Goal: Task Accomplishment & Management: Complete application form

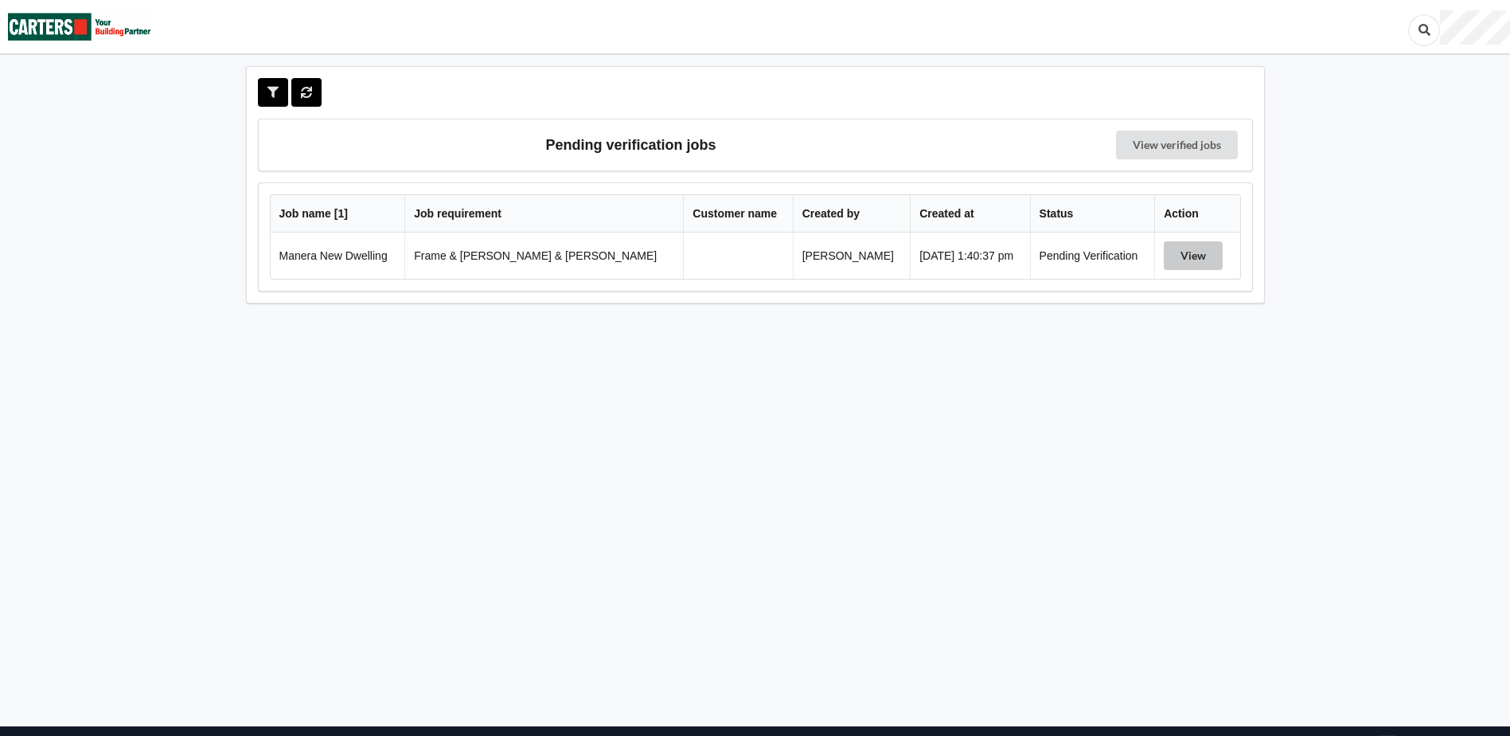
click at [1177, 260] on button "View" at bounding box center [1193, 255] width 59 height 29
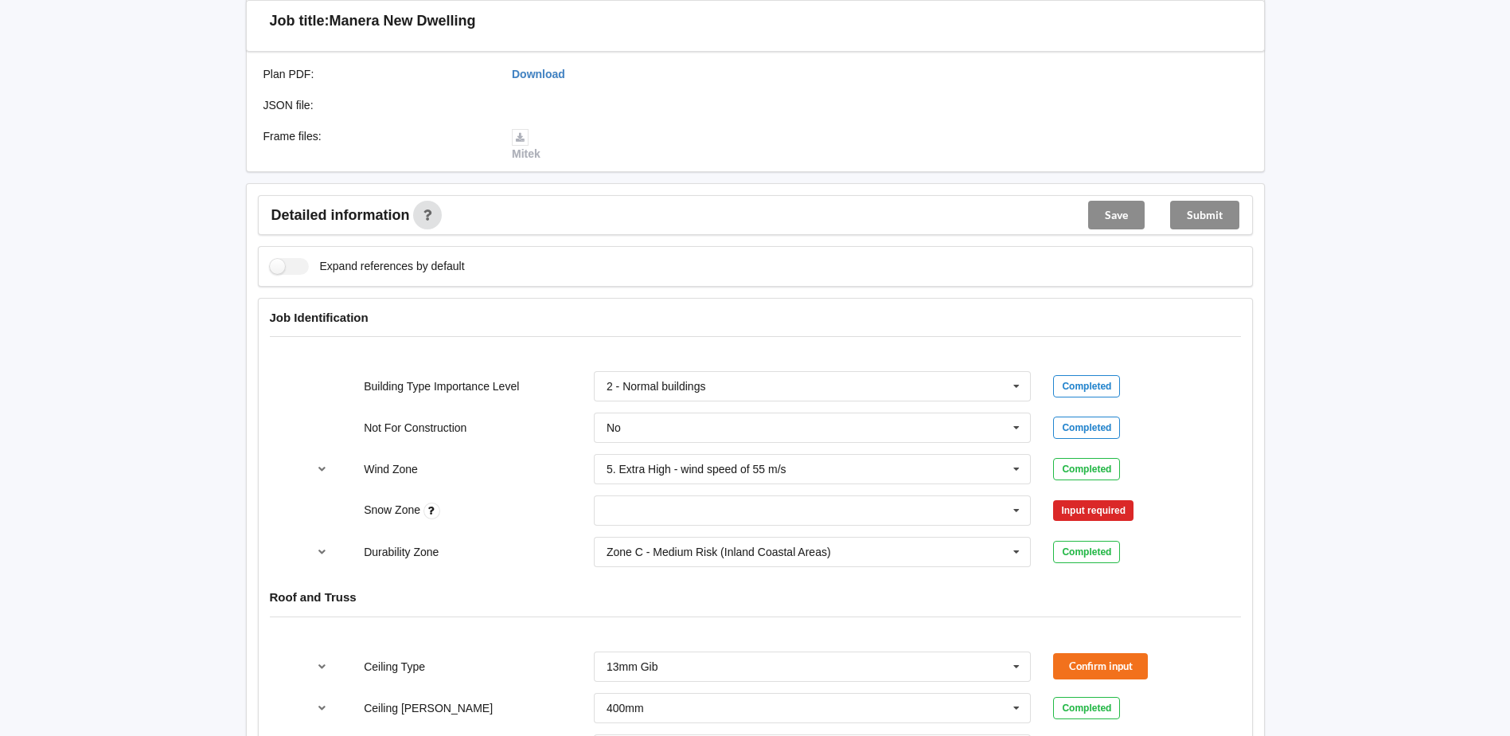
scroll to position [557, 0]
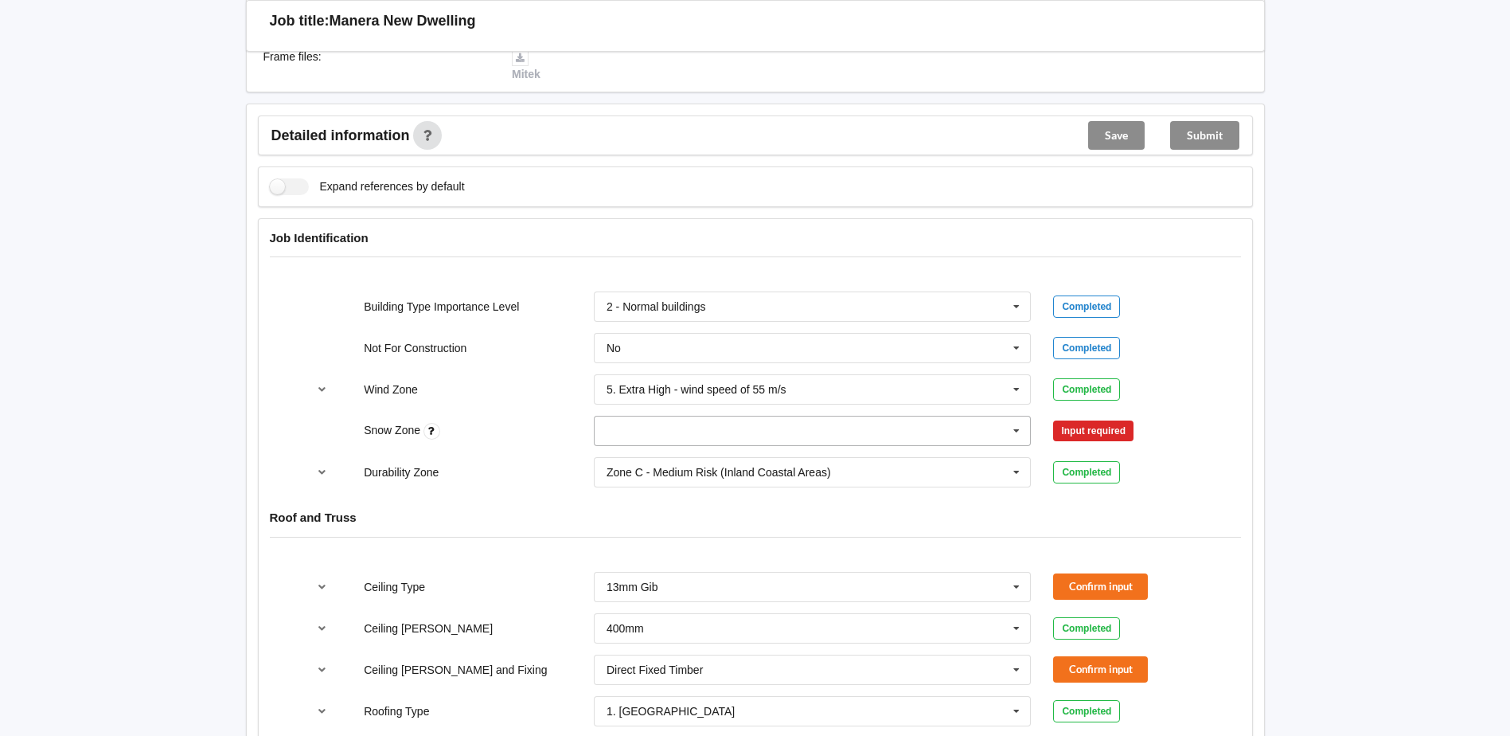
click at [727, 428] on input "text" at bounding box center [813, 430] width 436 height 29
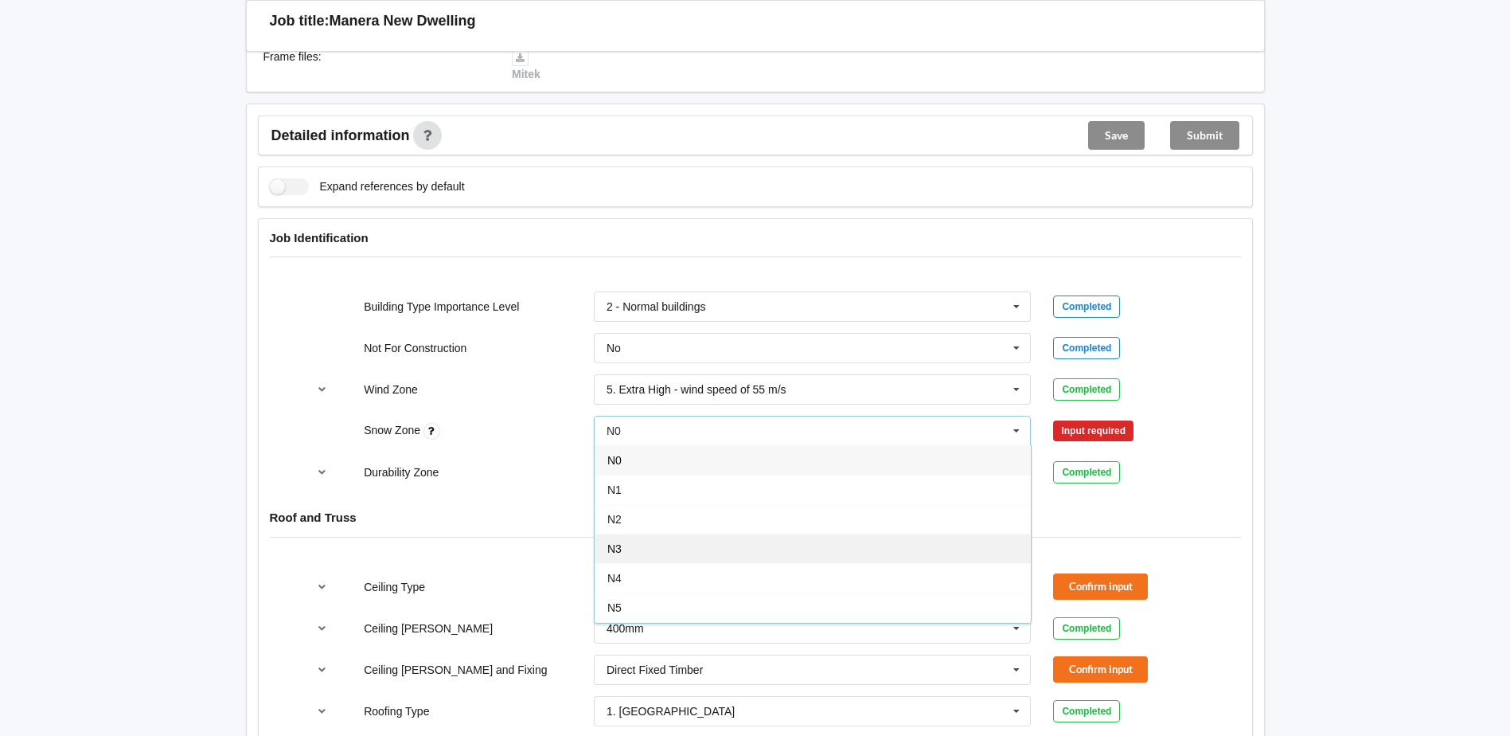
click at [667, 533] on div "N3" at bounding box center [813, 547] width 436 height 29
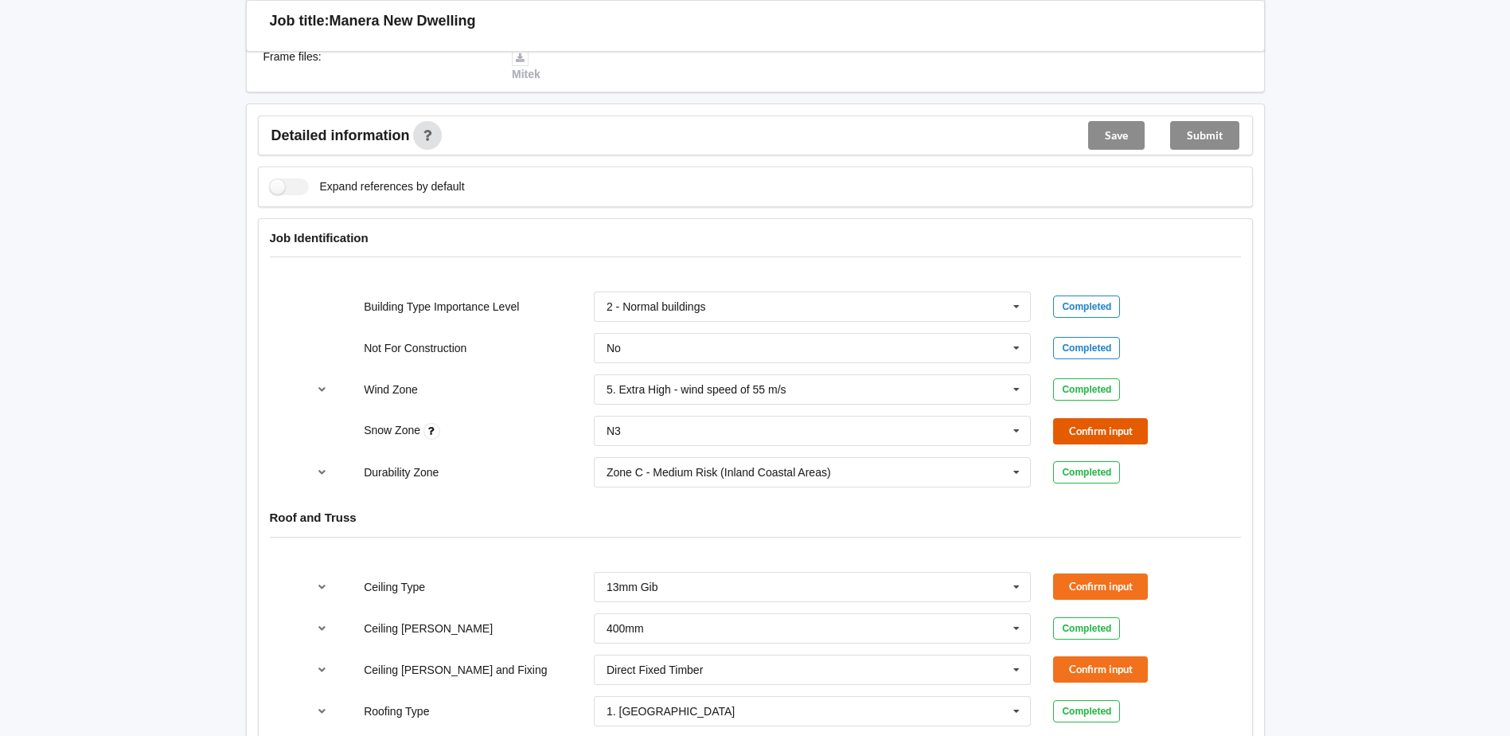
click at [1098, 418] on button "Confirm input" at bounding box center [1100, 431] width 95 height 26
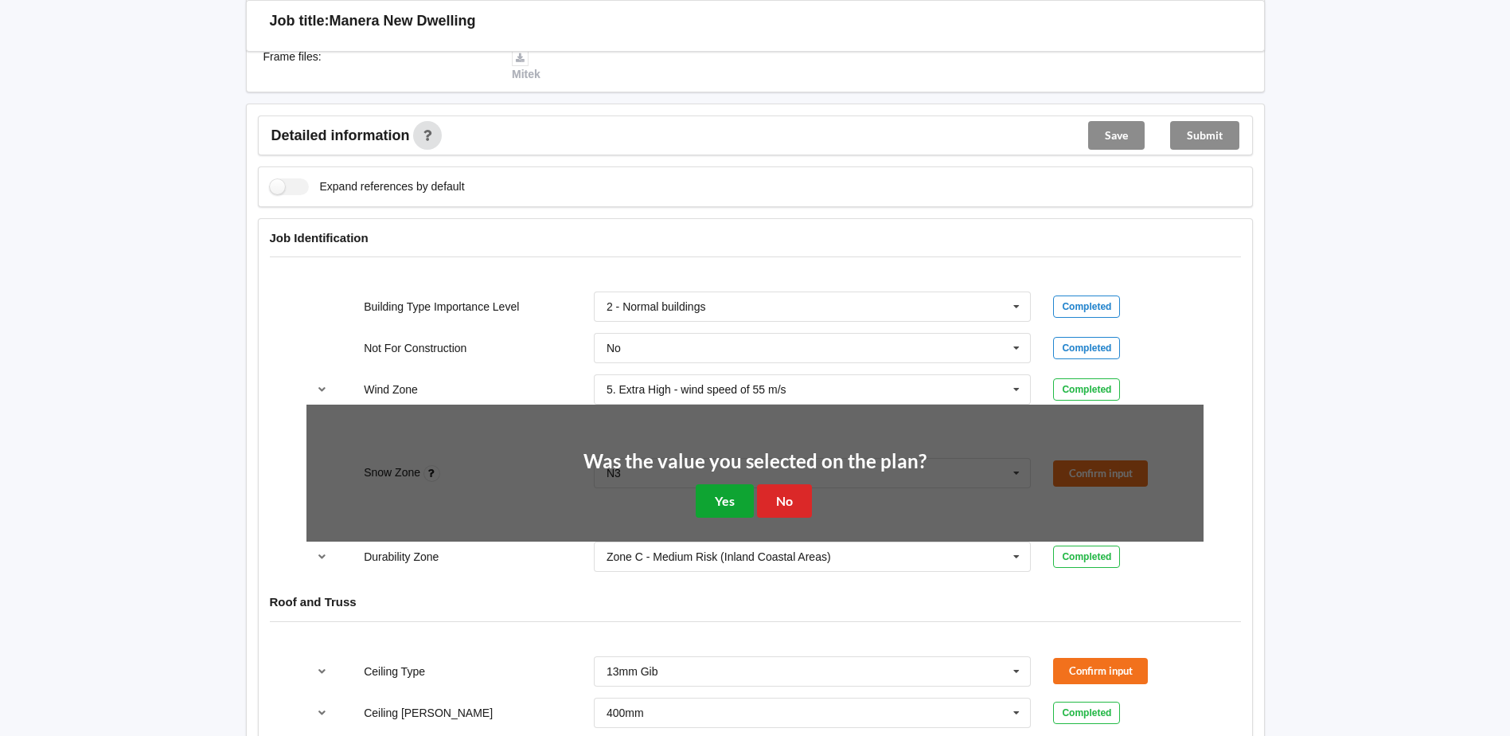
click at [732, 485] on button "Yes" at bounding box center [725, 500] width 58 height 33
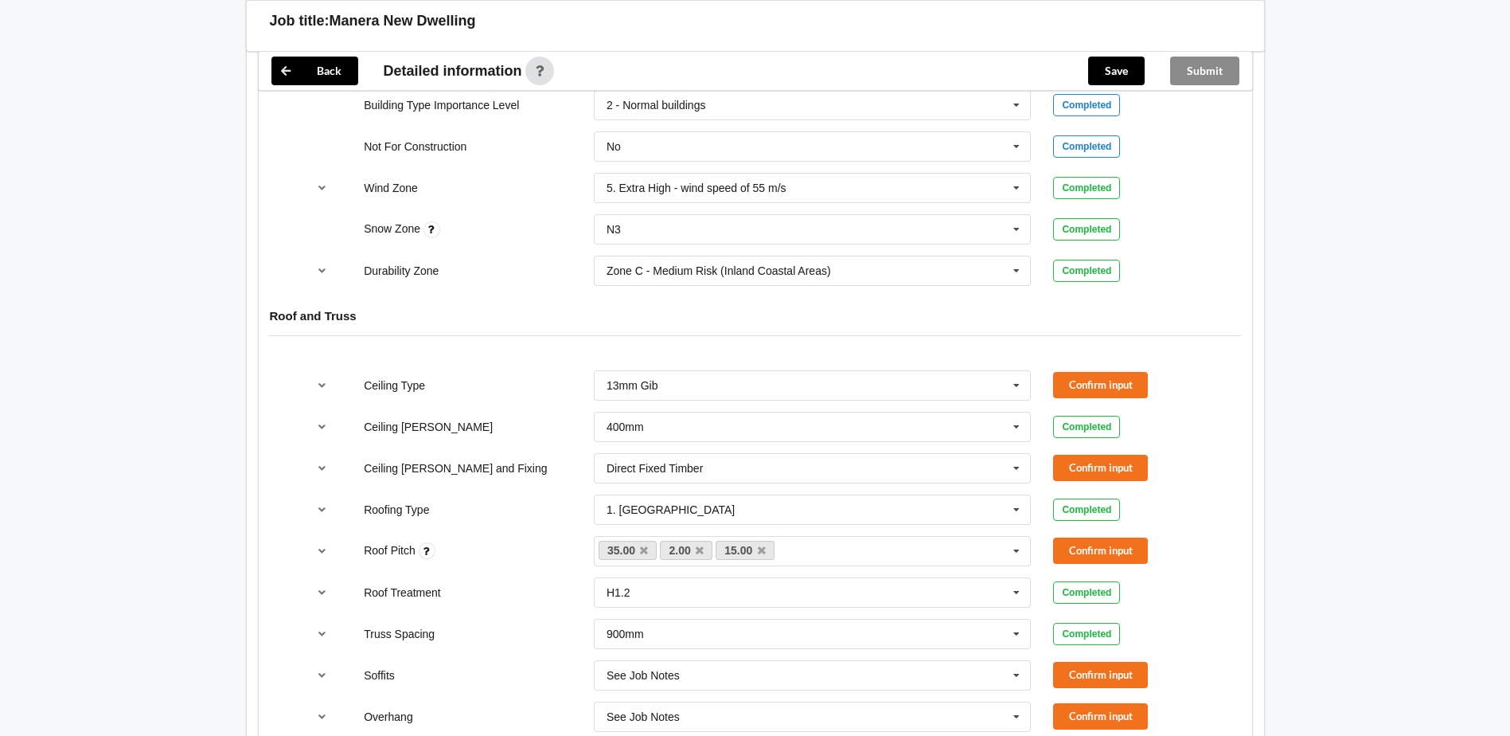
scroll to position [796, 0]
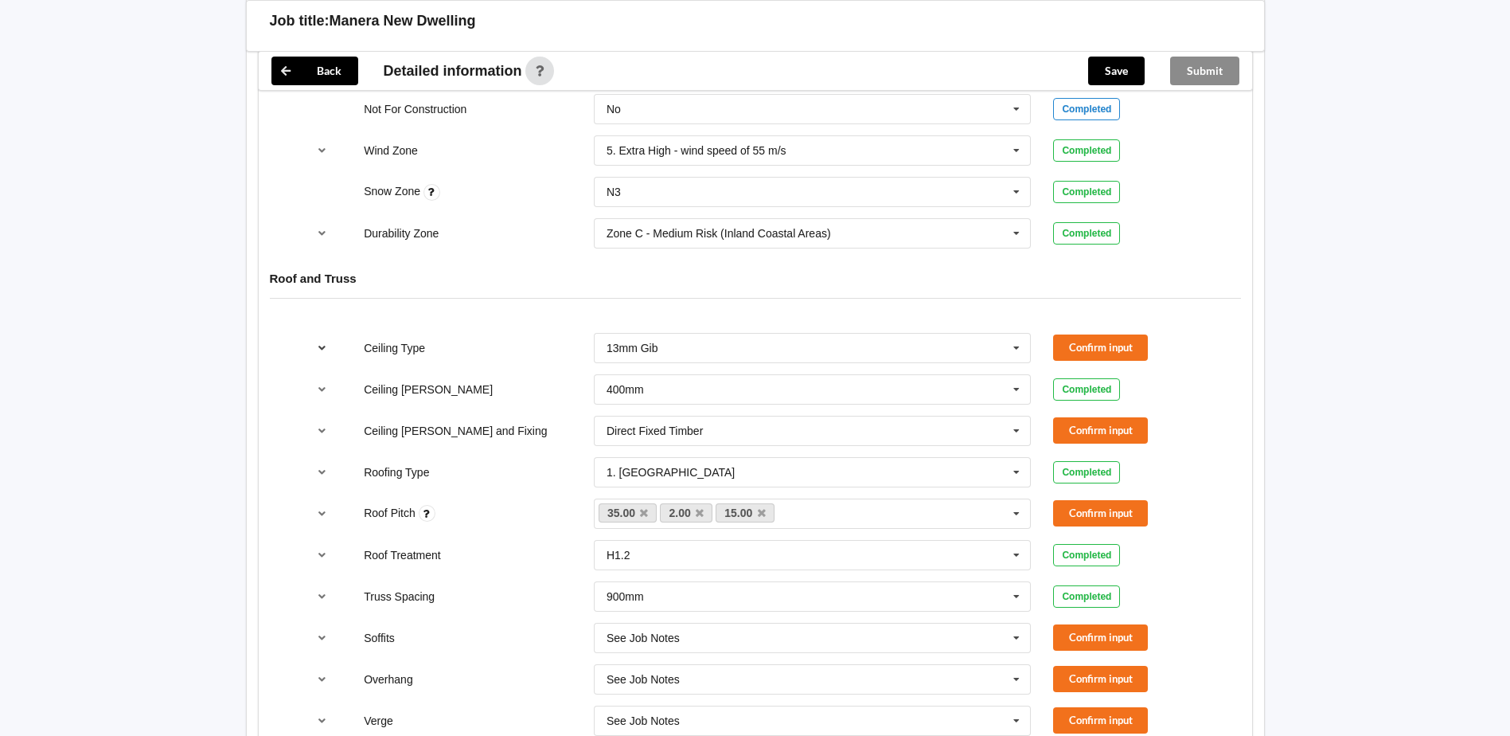
click at [324, 342] on icon "reference-toggle" at bounding box center [322, 347] width 14 height 10
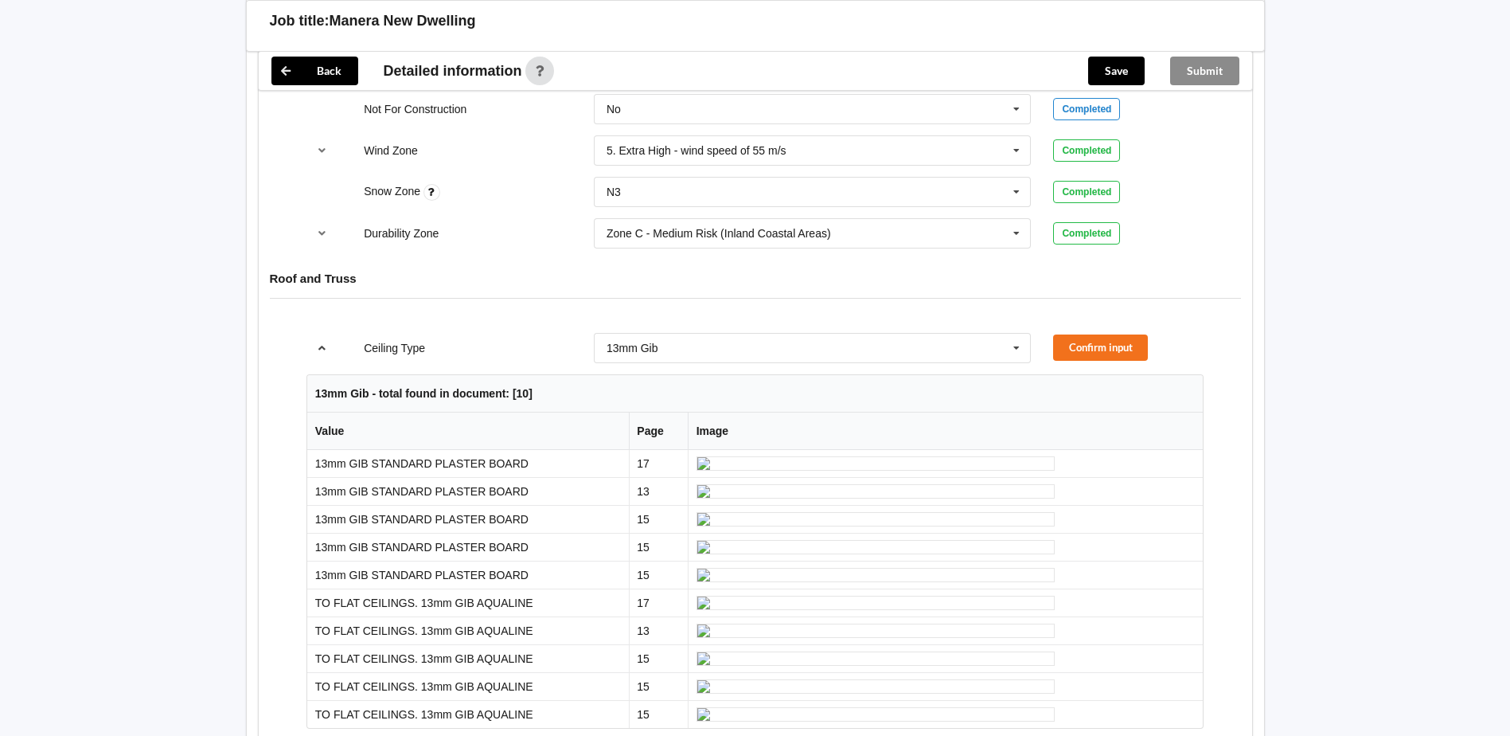
click at [324, 342] on icon "reference-toggle" at bounding box center [322, 347] width 14 height 10
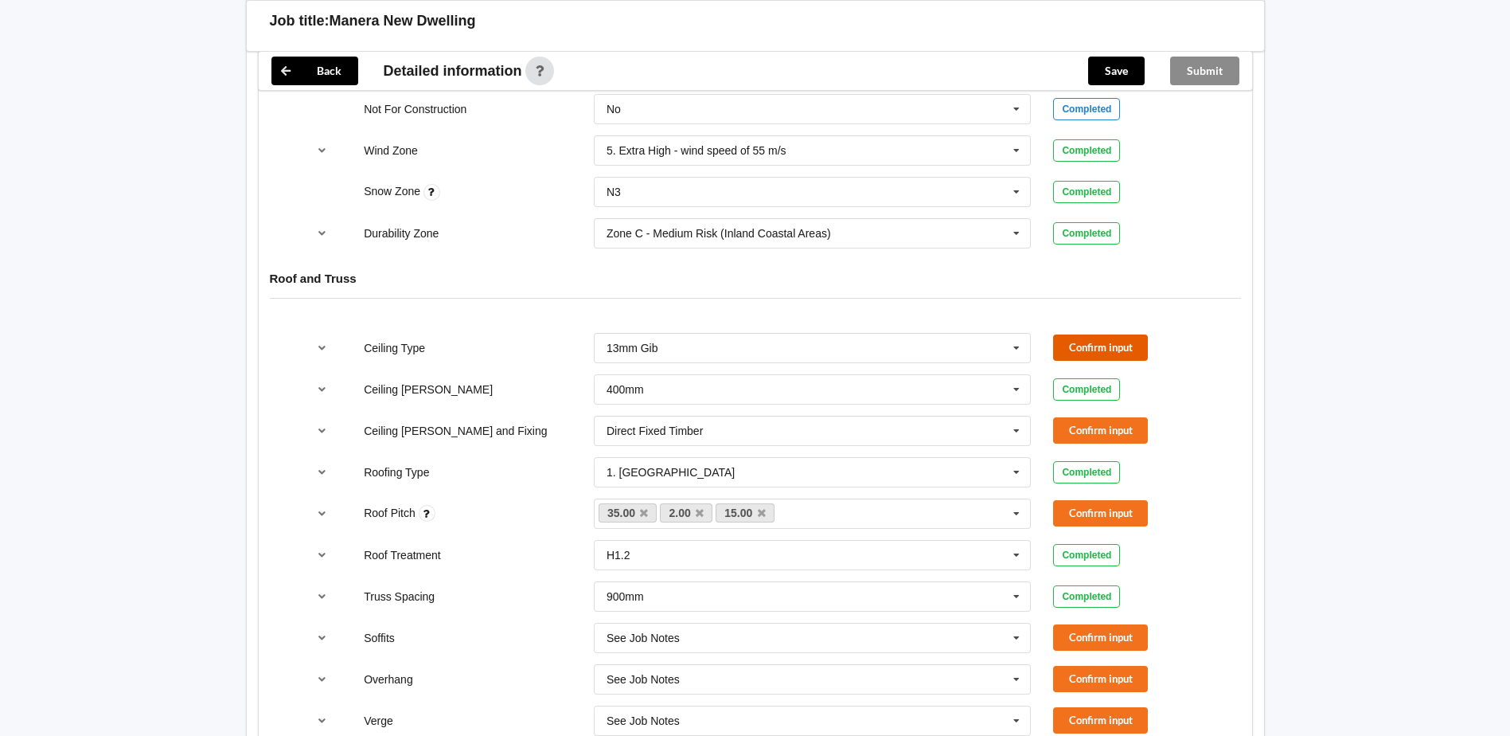
click at [1118, 334] on button "Confirm input" at bounding box center [1100, 347] width 95 height 26
click at [318, 425] on icon "reference-toggle" at bounding box center [322, 430] width 14 height 10
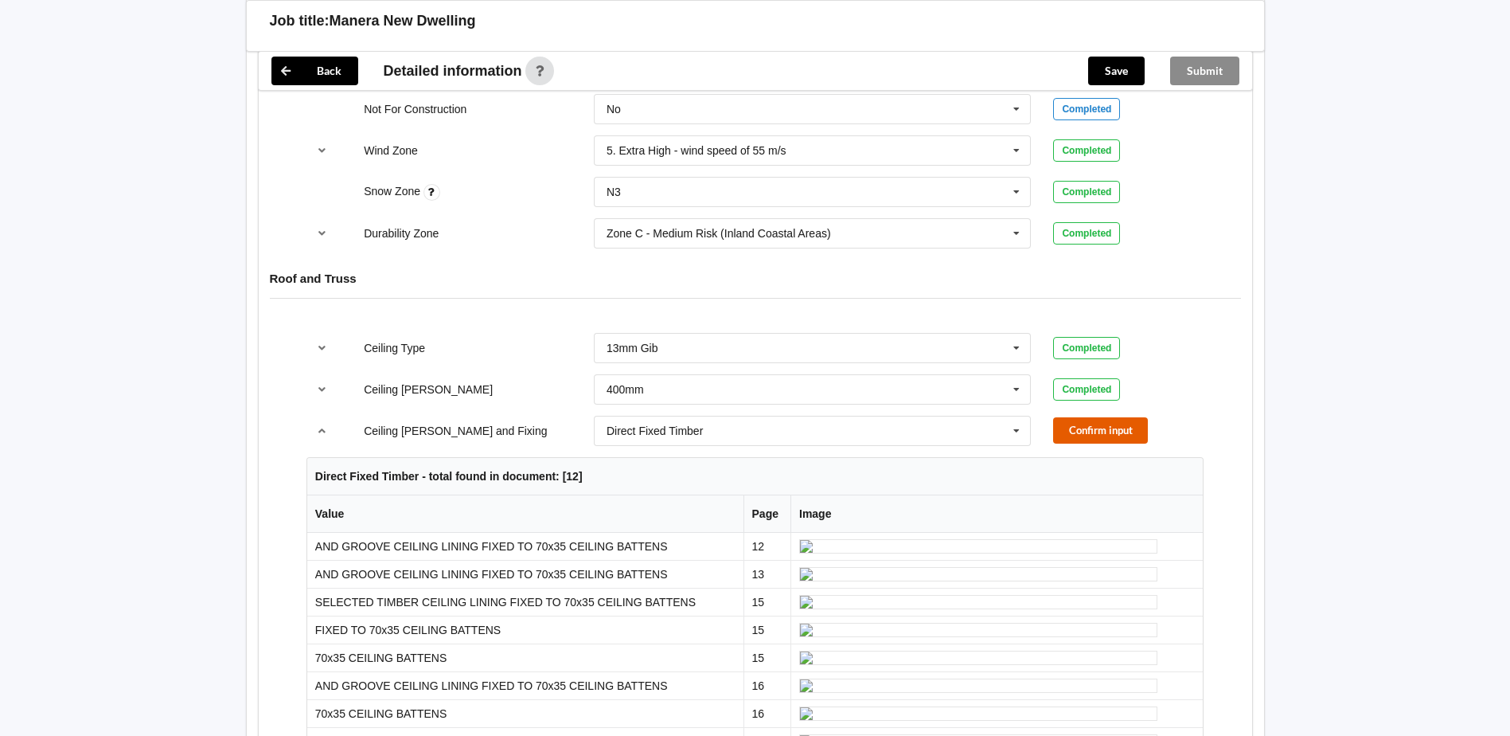
click at [1080, 417] on button "Confirm input" at bounding box center [1100, 430] width 95 height 26
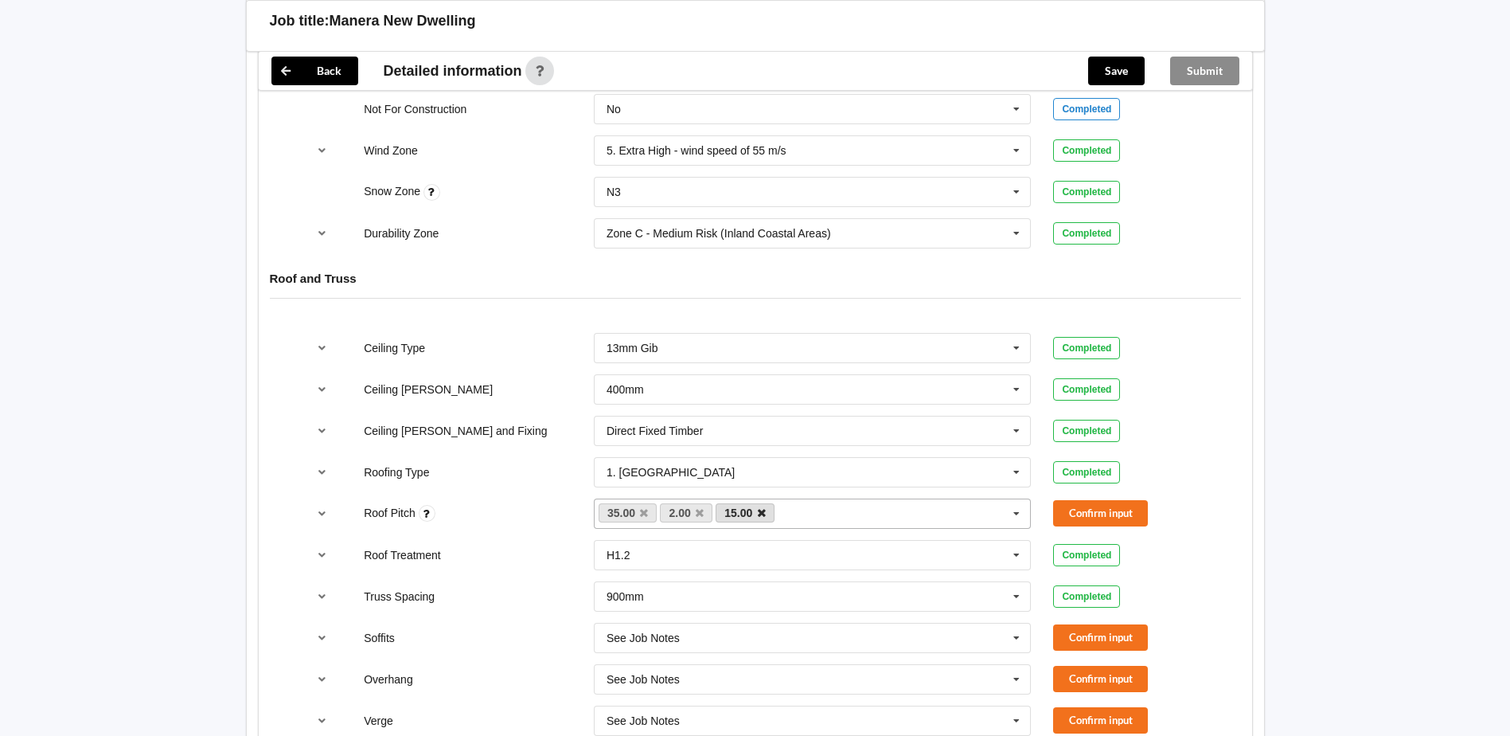
click at [763, 508] on icon at bounding box center [762, 513] width 8 height 10
click at [701, 508] on icon at bounding box center [700, 513] width 8 height 10
click at [1126, 500] on button "Confirm input" at bounding box center [1100, 513] width 95 height 26
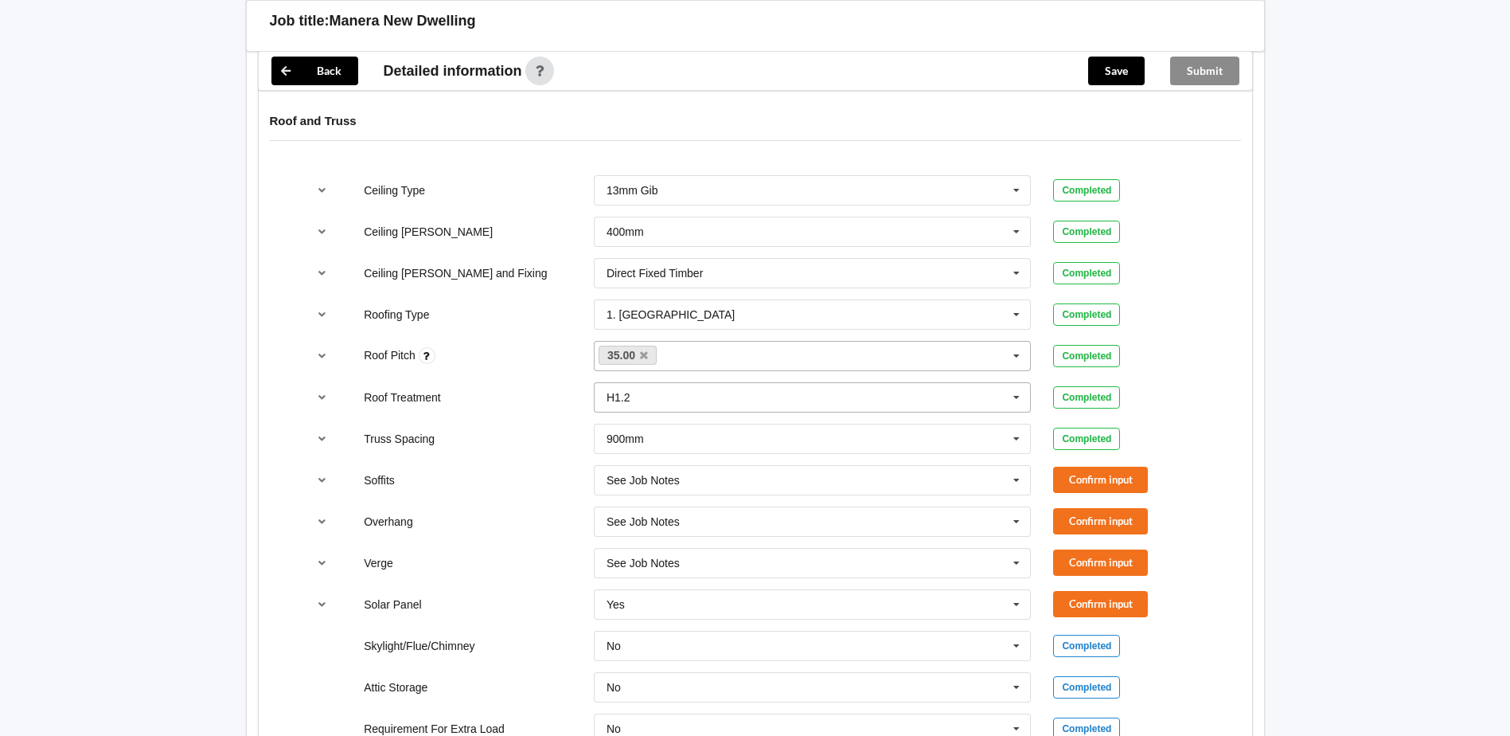
scroll to position [955, 0]
click at [1091, 465] on button "Confirm input" at bounding box center [1100, 478] width 95 height 26
click at [1102, 506] on button "Confirm input" at bounding box center [1100, 519] width 95 height 26
click at [1103, 548] on button "Confirm input" at bounding box center [1100, 561] width 95 height 26
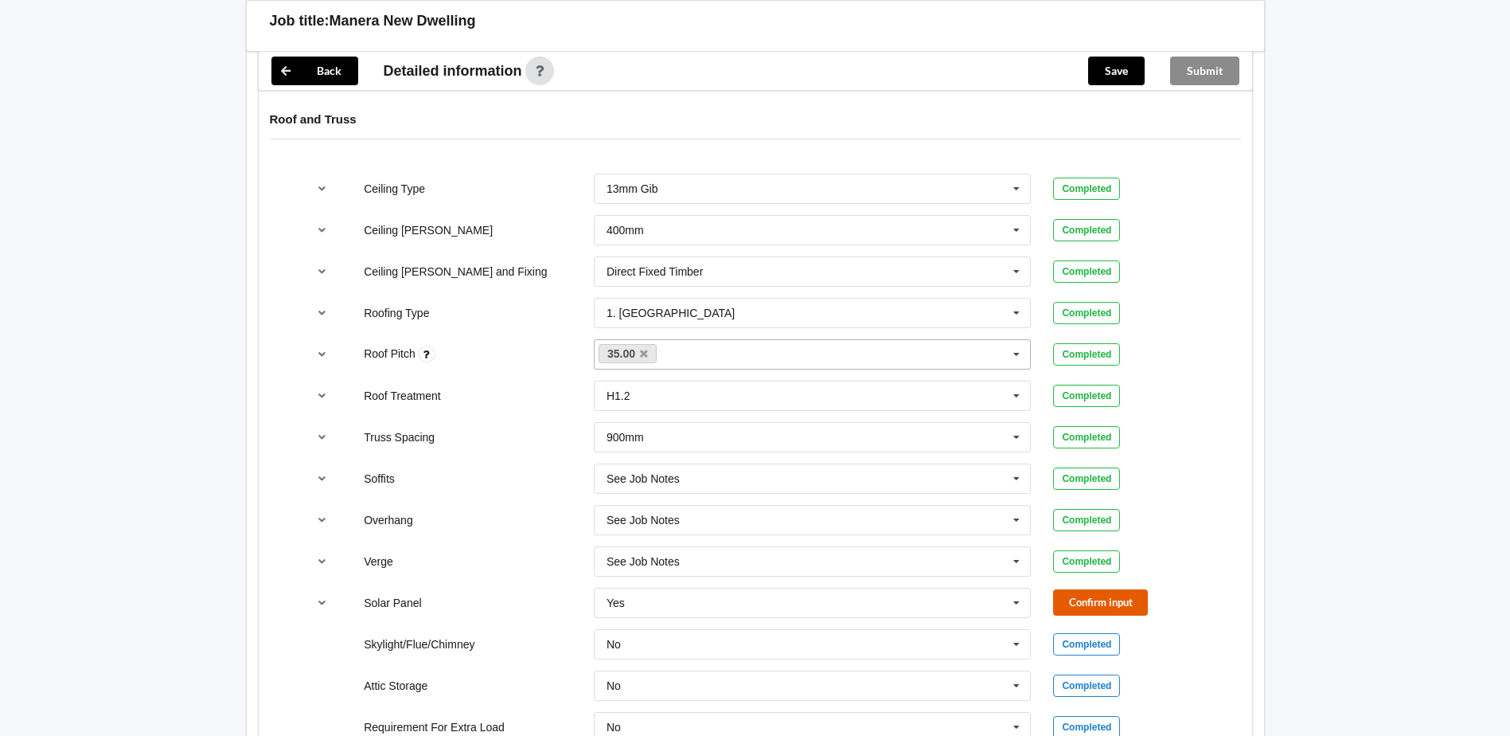
click at [1071, 589] on button "Confirm input" at bounding box center [1100, 602] width 95 height 26
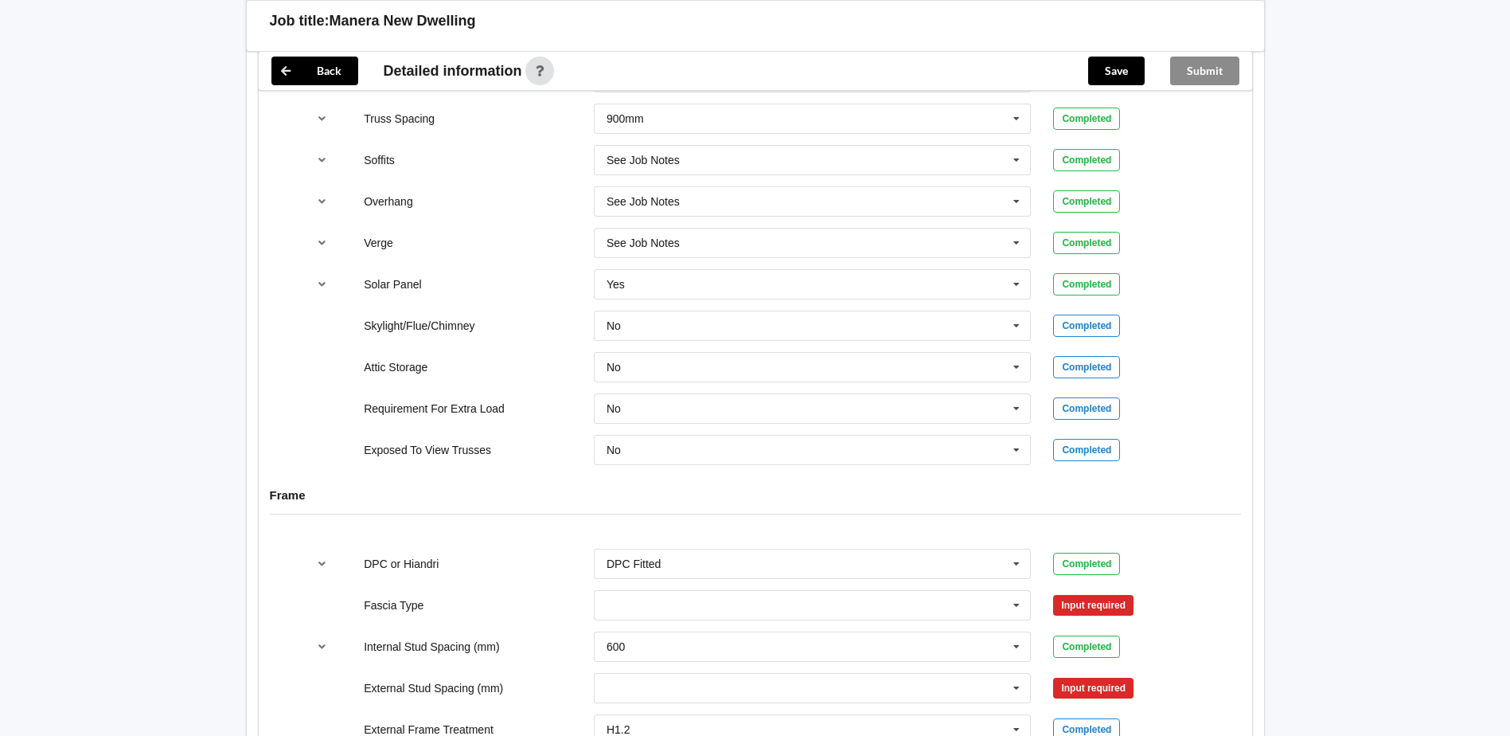
scroll to position [1353, 0]
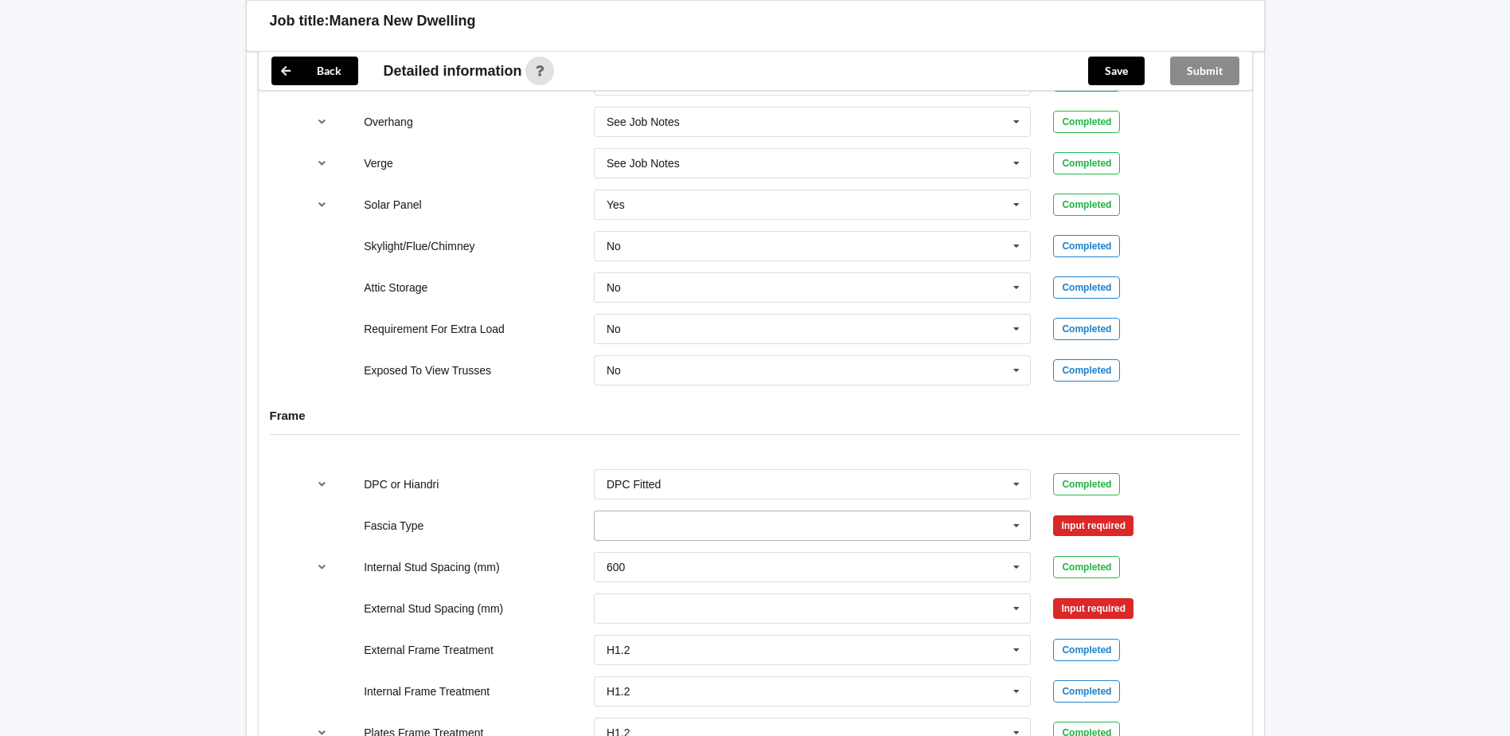
click at [1020, 511] on icon at bounding box center [1017, 525] width 24 height 29
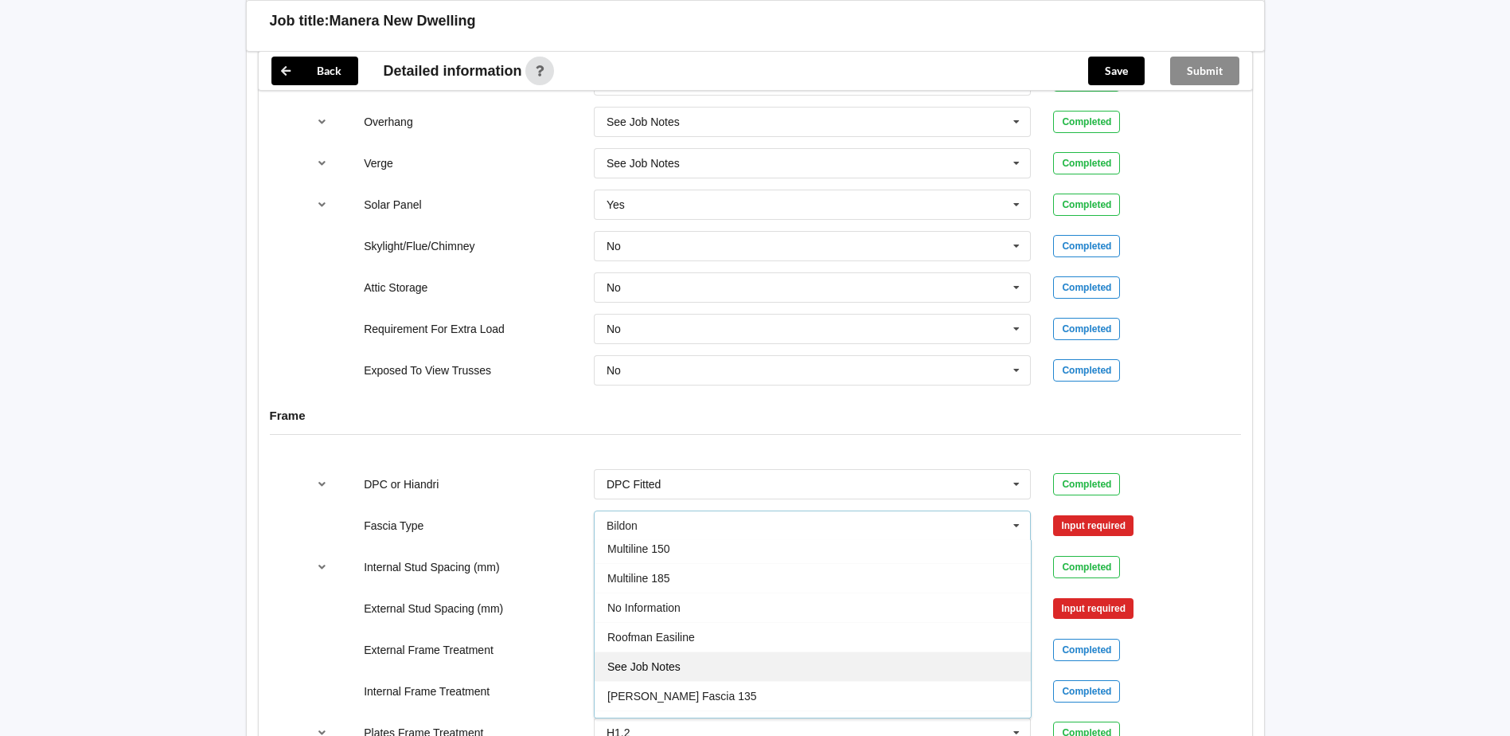
click at [767, 651] on div "See Job Notes" at bounding box center [813, 665] width 436 height 29
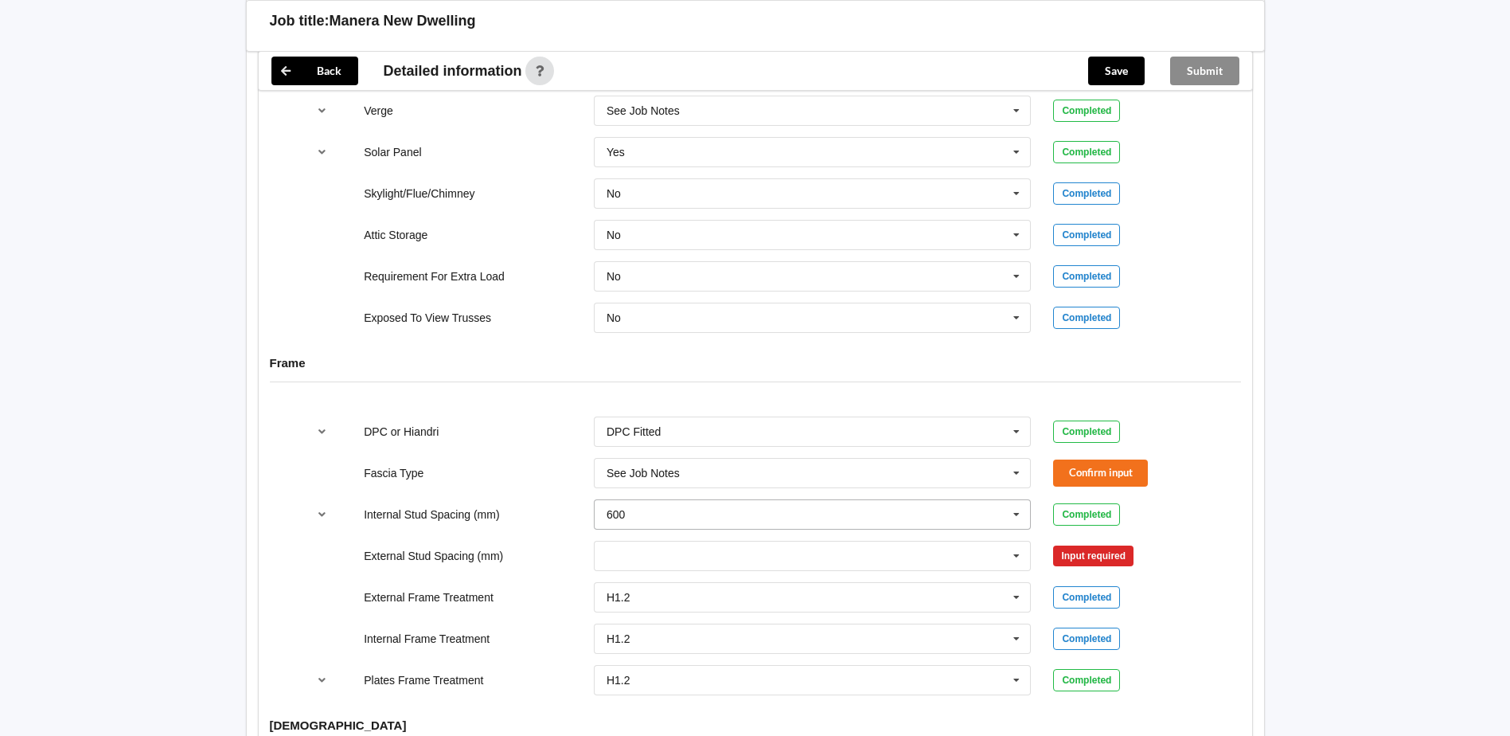
scroll to position [1433, 0]
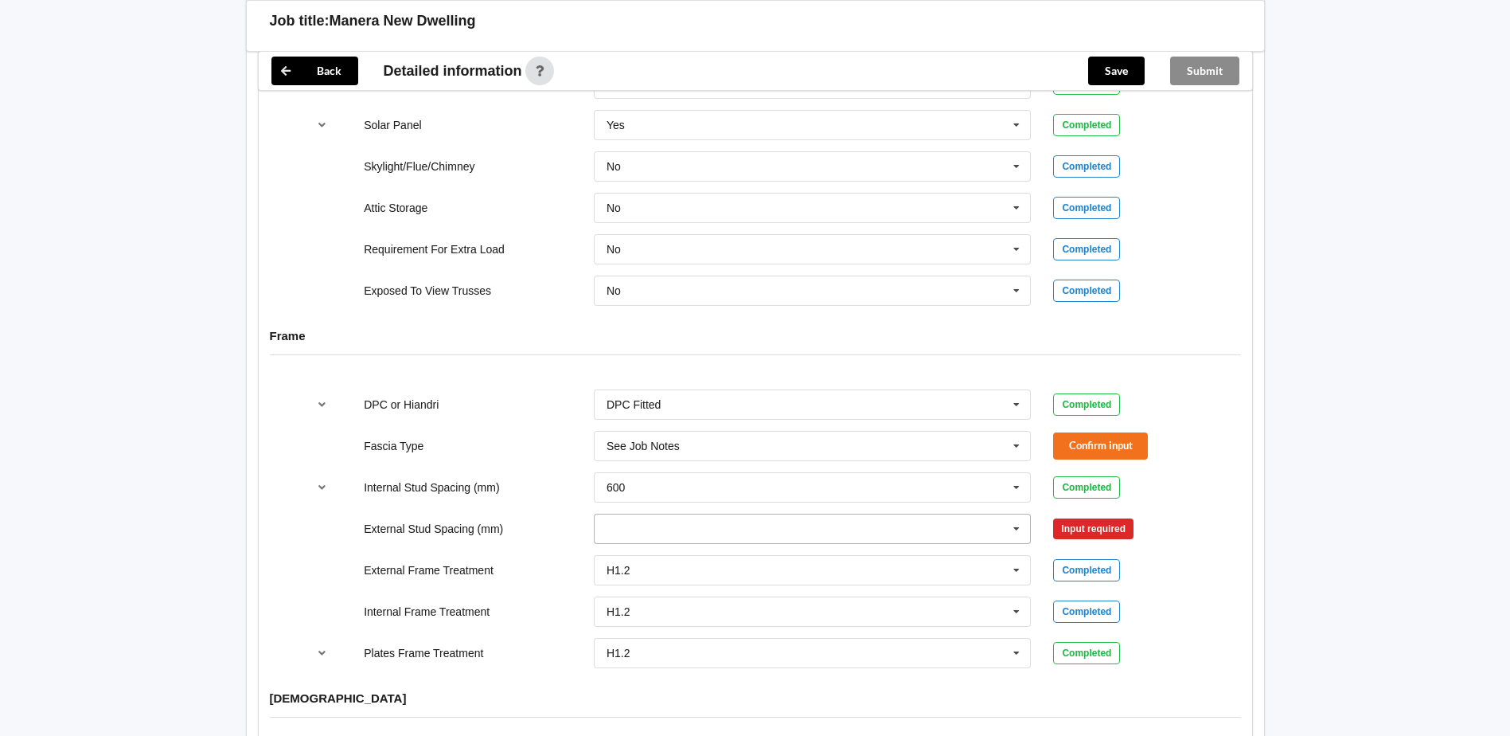
click at [1017, 514] on icon at bounding box center [1017, 528] width 24 height 29
click at [783, 632] on div "Multiple Values – See As Per Plan" at bounding box center [813, 646] width 436 height 29
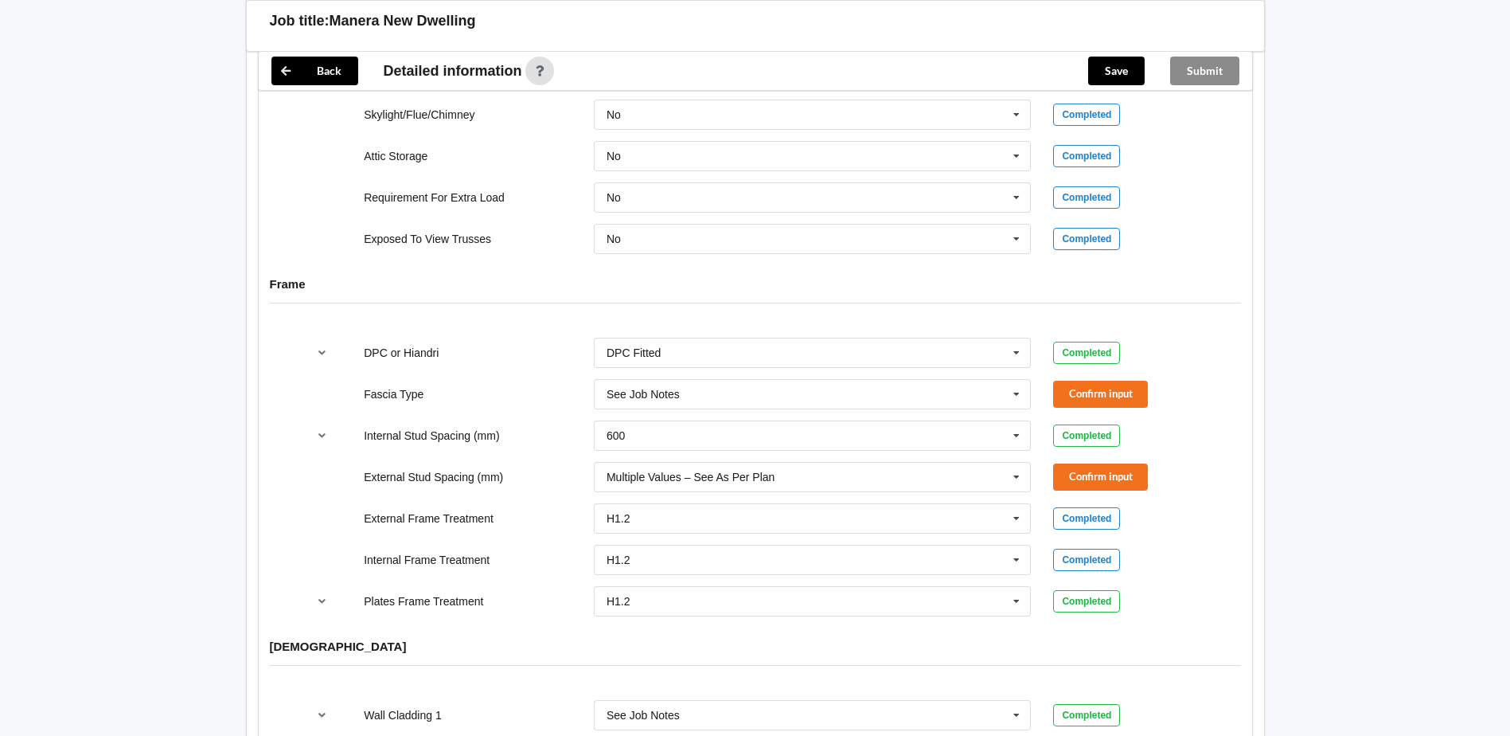
scroll to position [1513, 0]
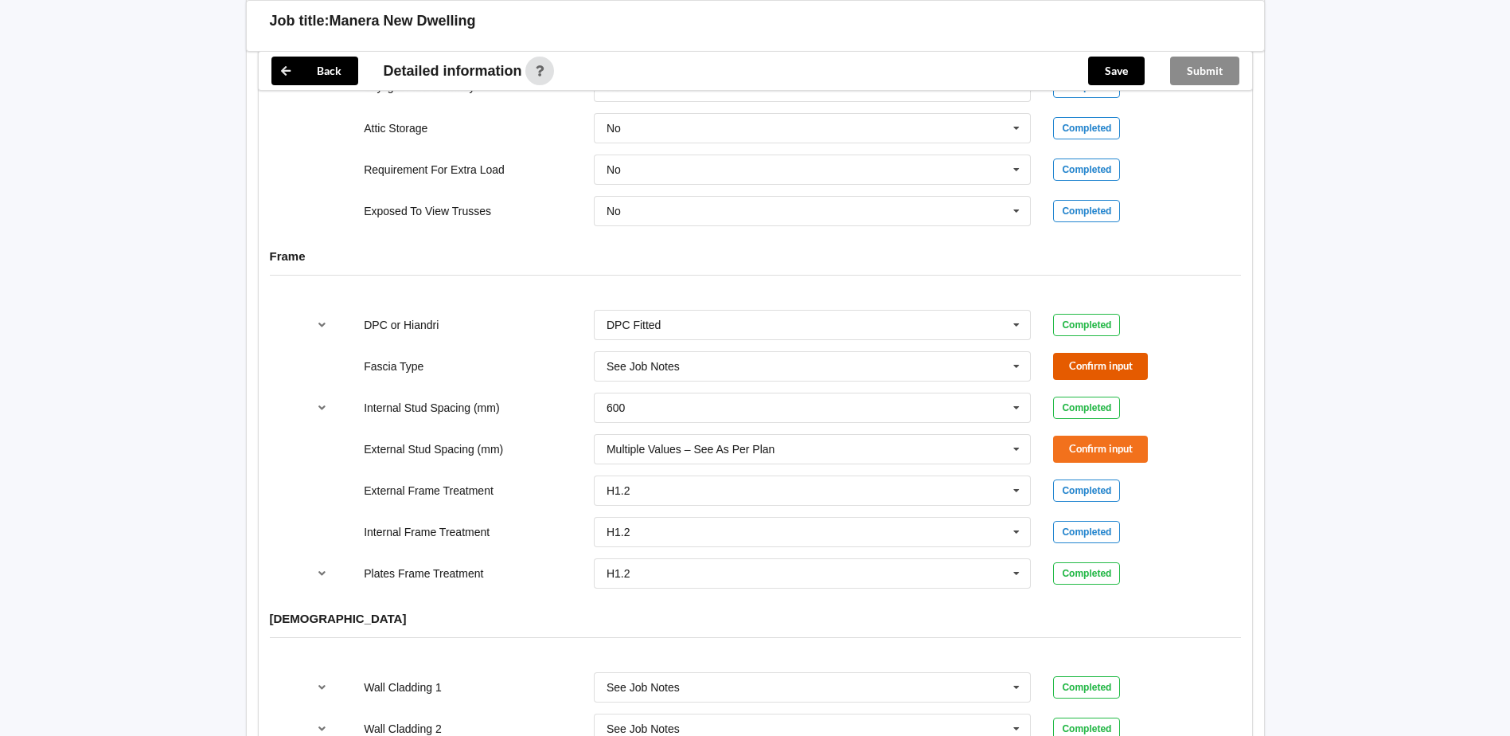
click at [1102, 353] on button "Confirm input" at bounding box center [1100, 366] width 95 height 26
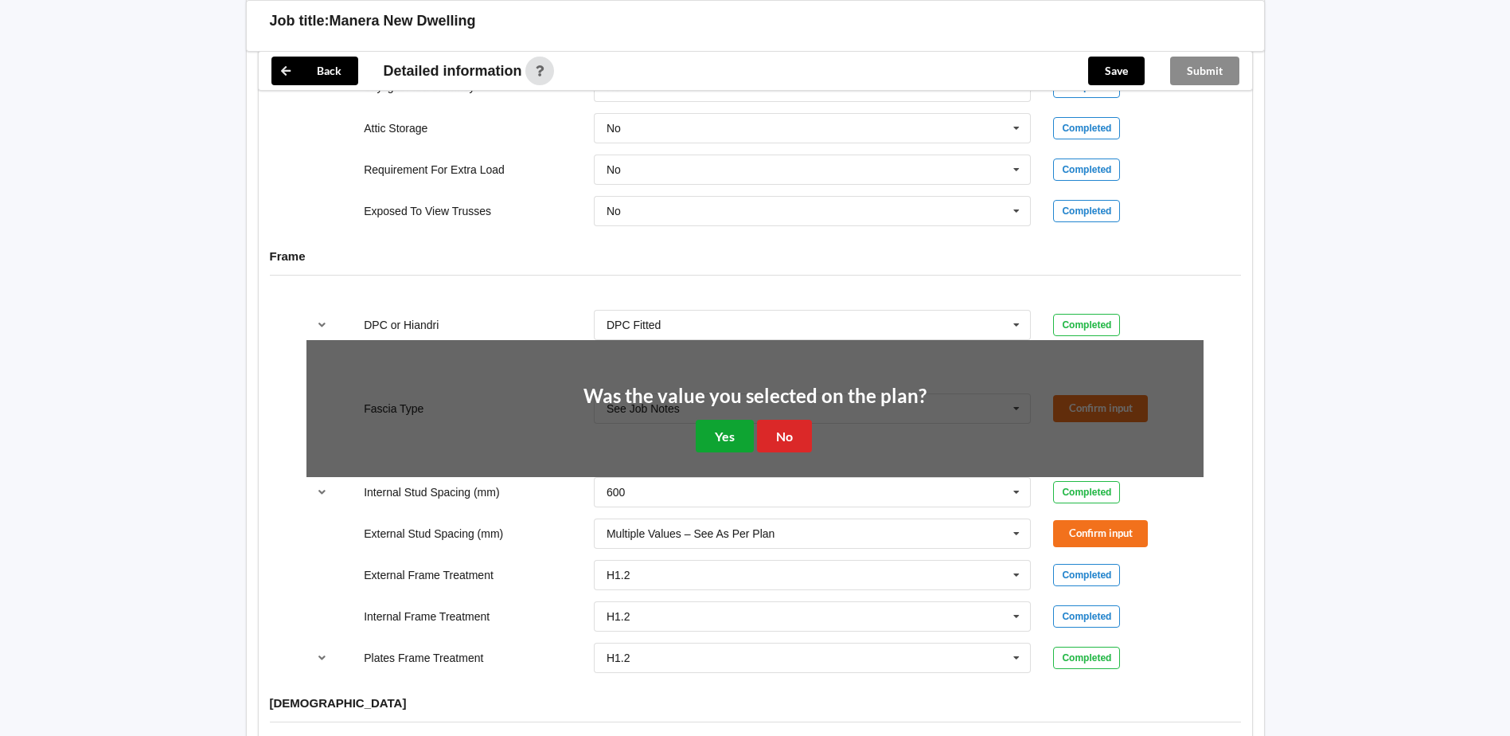
click at [736, 420] on button "Yes" at bounding box center [725, 436] width 58 height 33
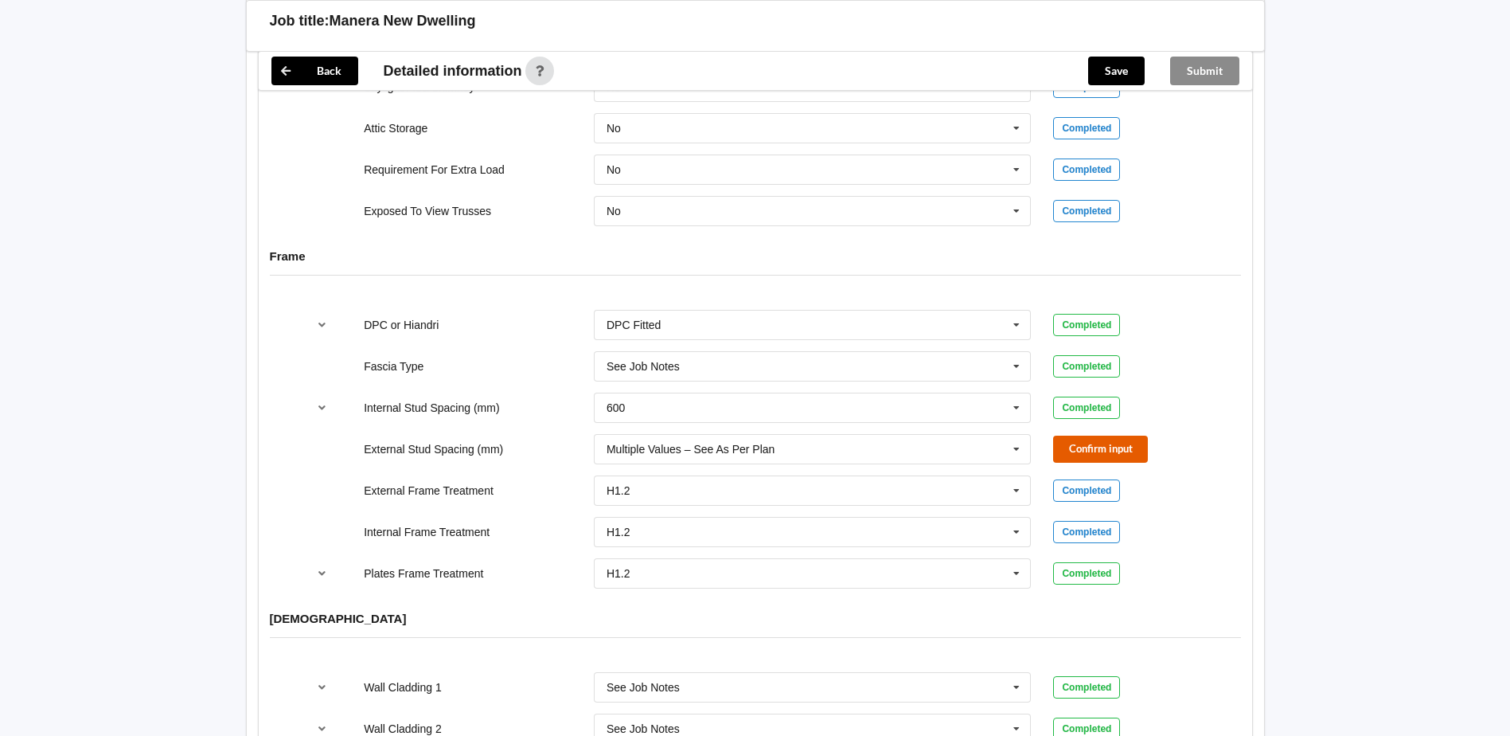
click at [1075, 435] on button "Confirm input" at bounding box center [1100, 448] width 95 height 26
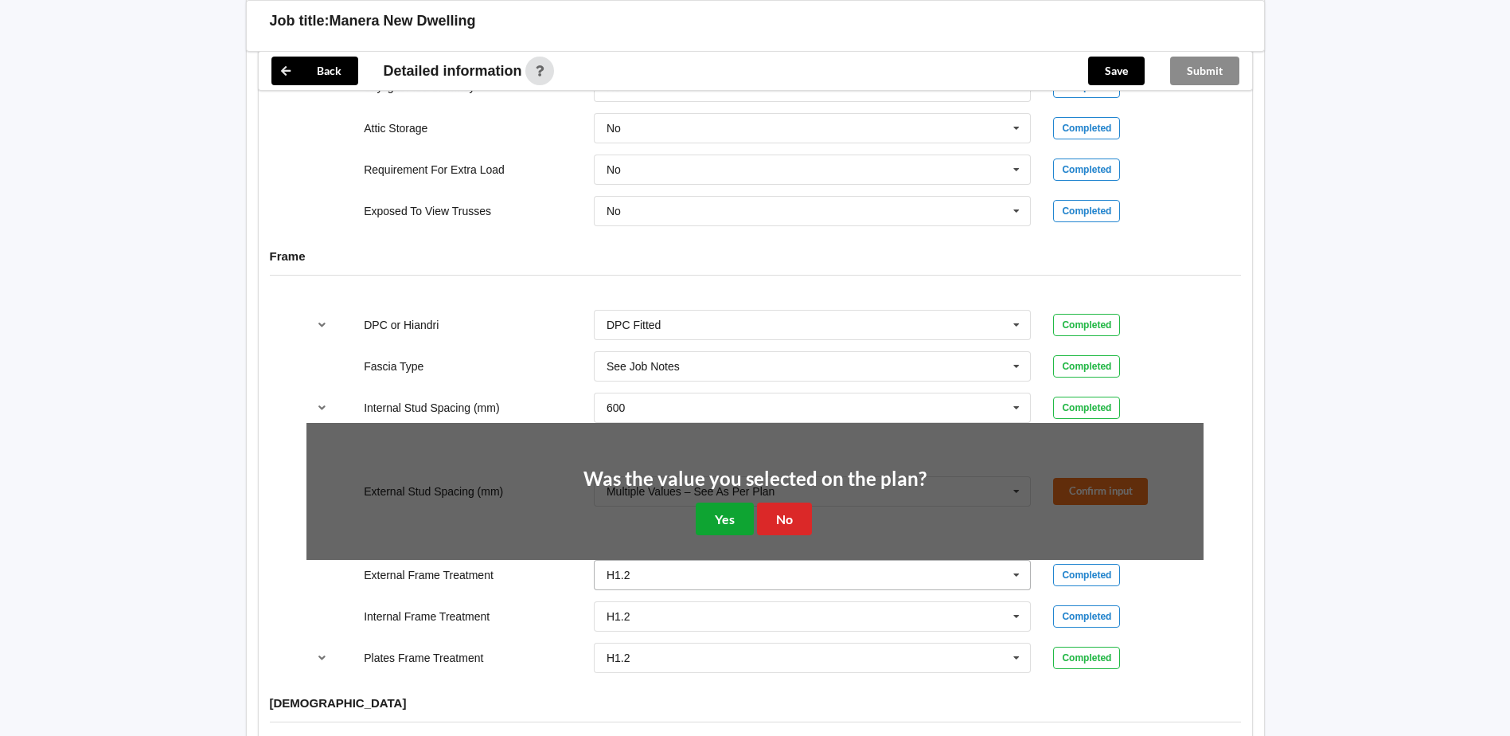
drag, startPoint x: 708, startPoint y: 499, endPoint x: 857, endPoint y: 478, distance: 150.3
click at [709, 502] on button "Yes" at bounding box center [725, 518] width 58 height 33
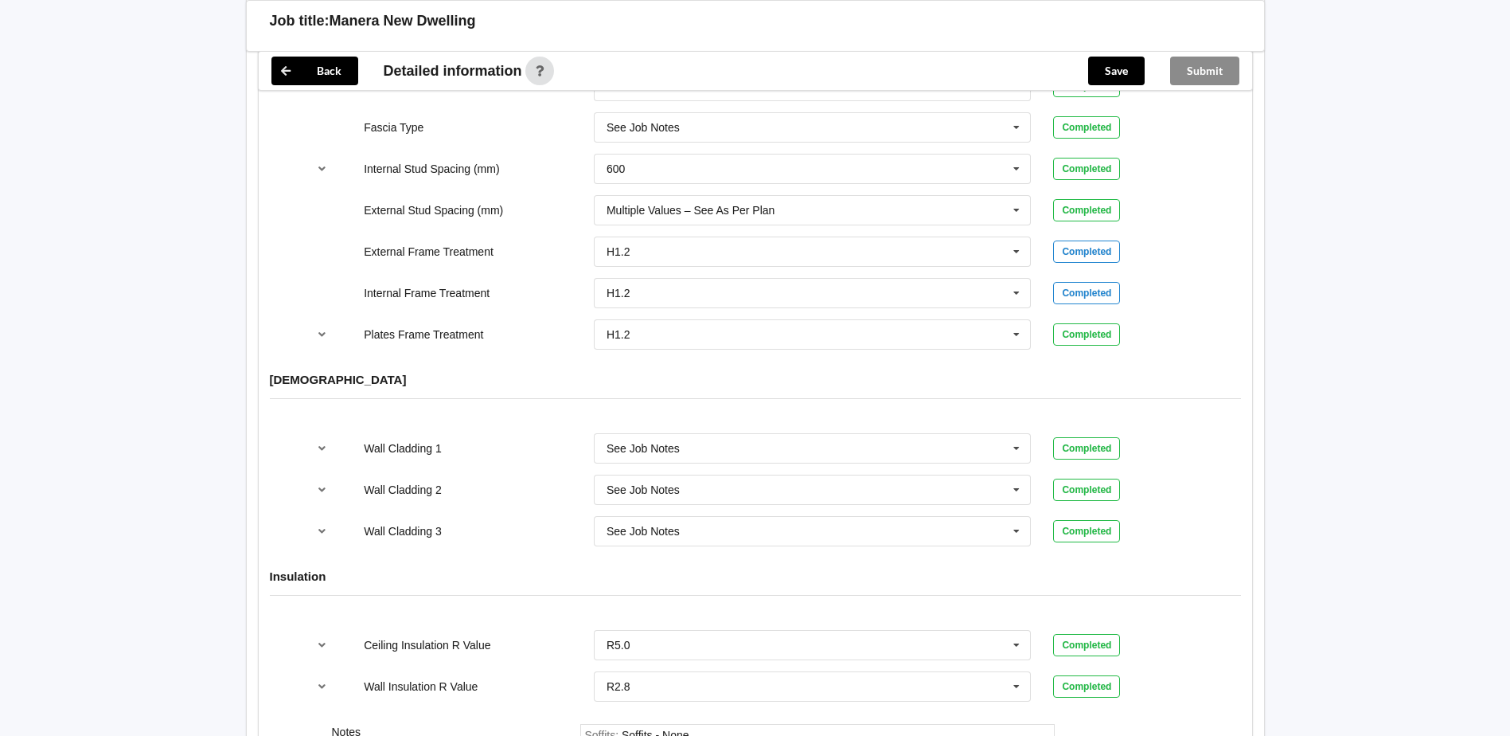
scroll to position [2054, 0]
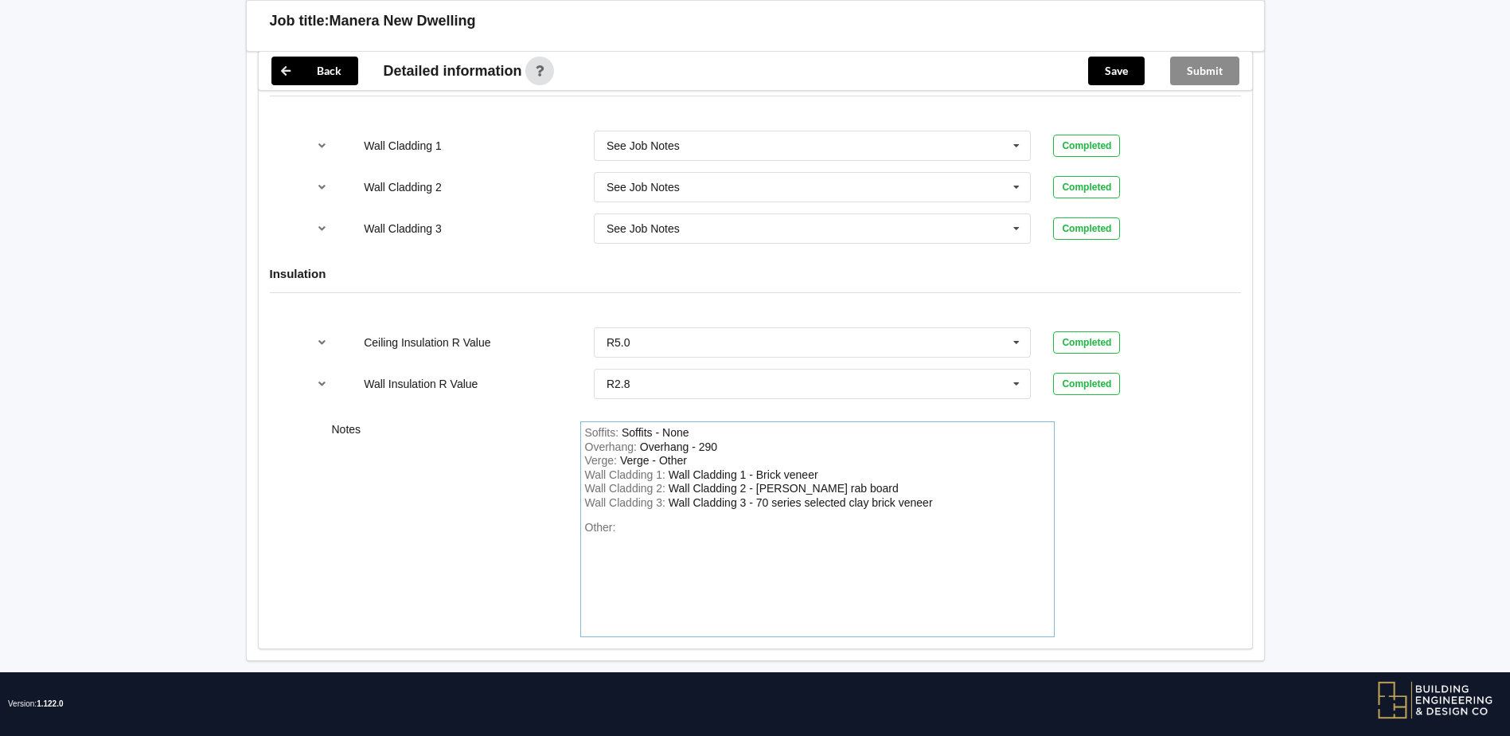
click at [623, 521] on div "Other:" at bounding box center [817, 576] width 465 height 111
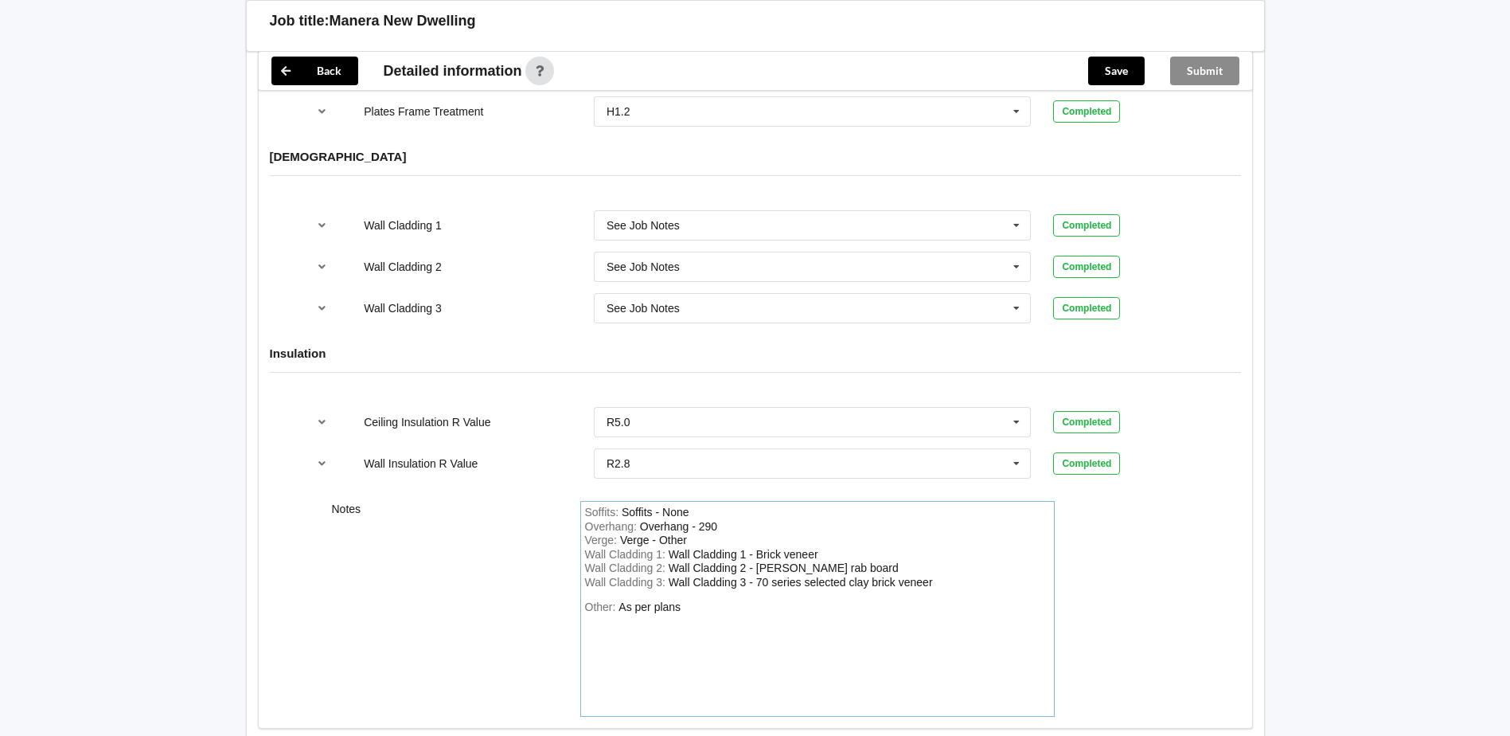
scroll to position [1895, 0]
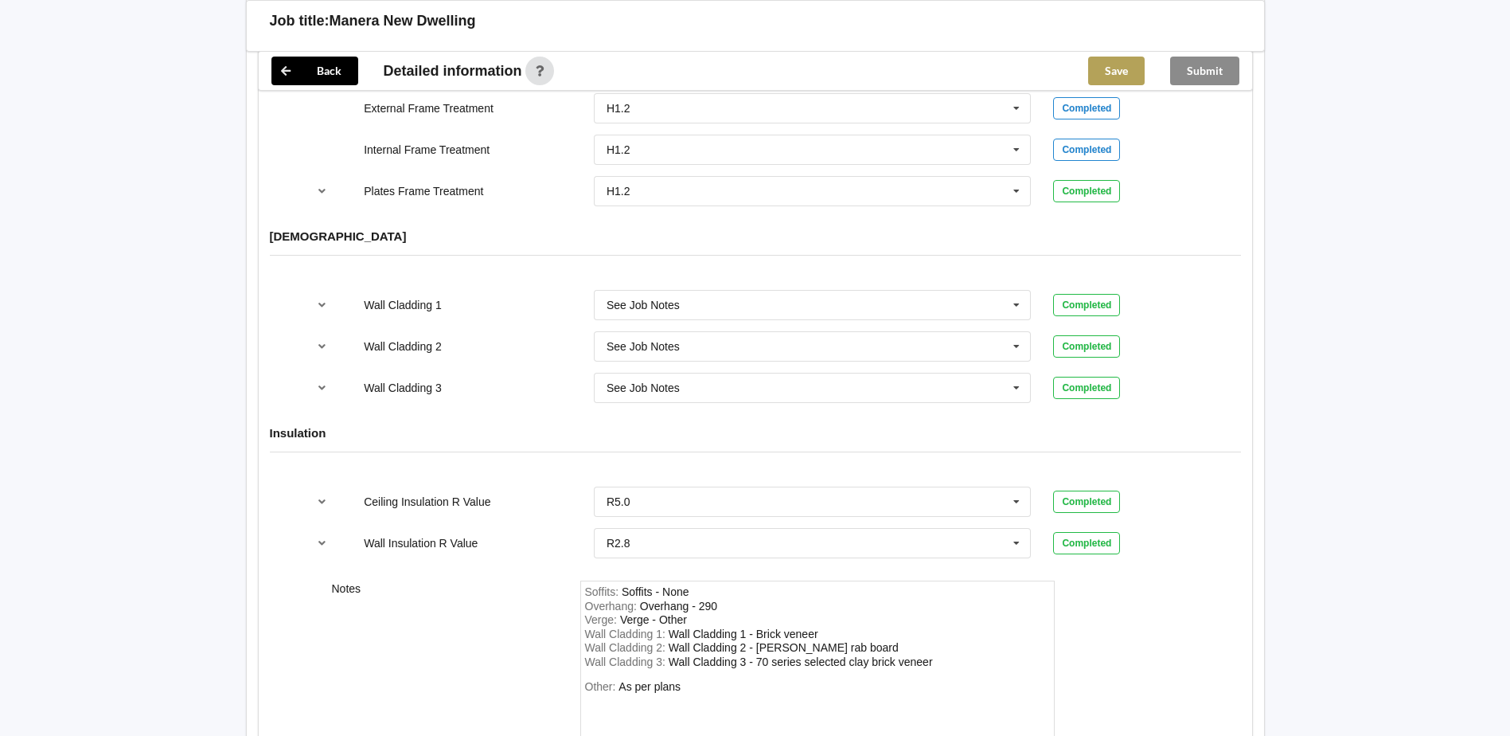
click at [1130, 74] on button "Save" at bounding box center [1116, 71] width 57 height 29
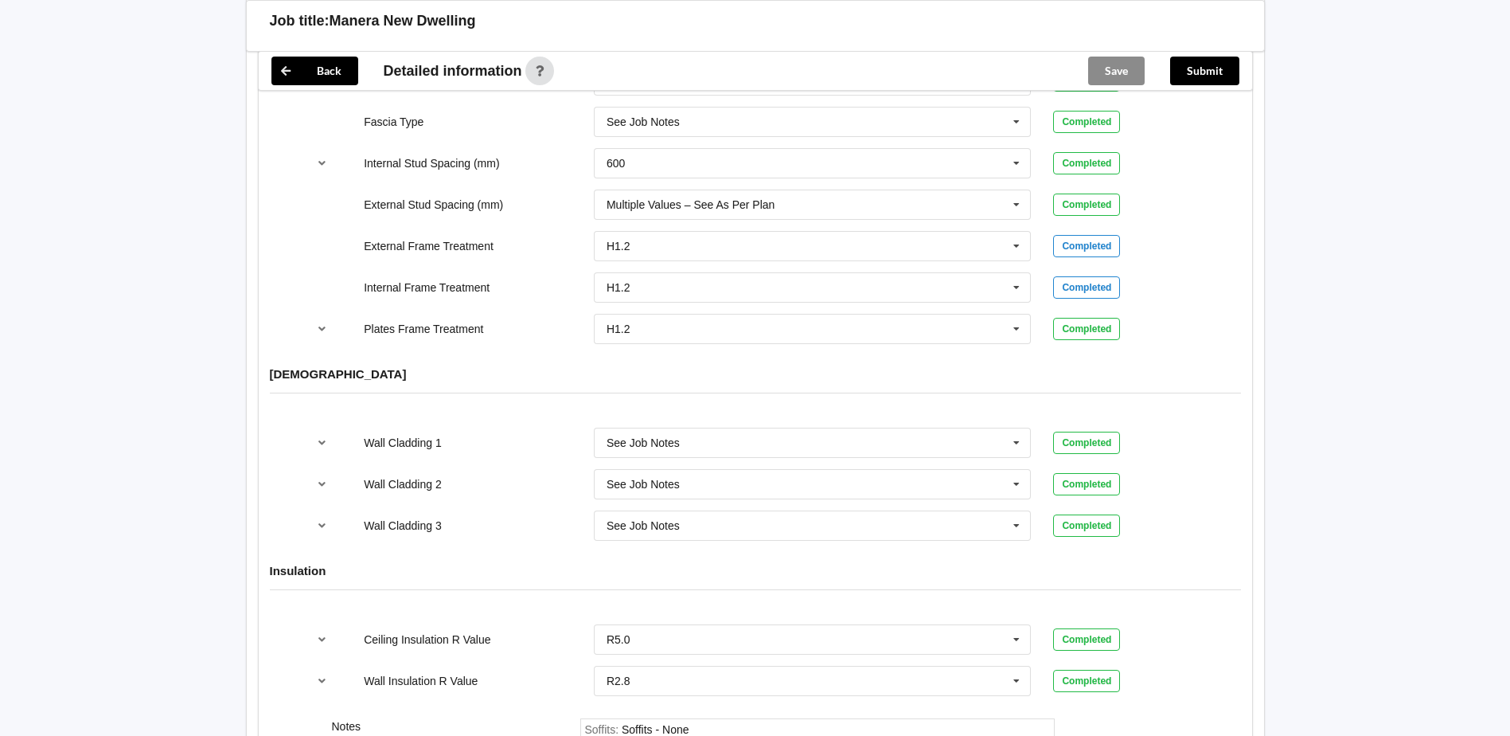
scroll to position [1656, 0]
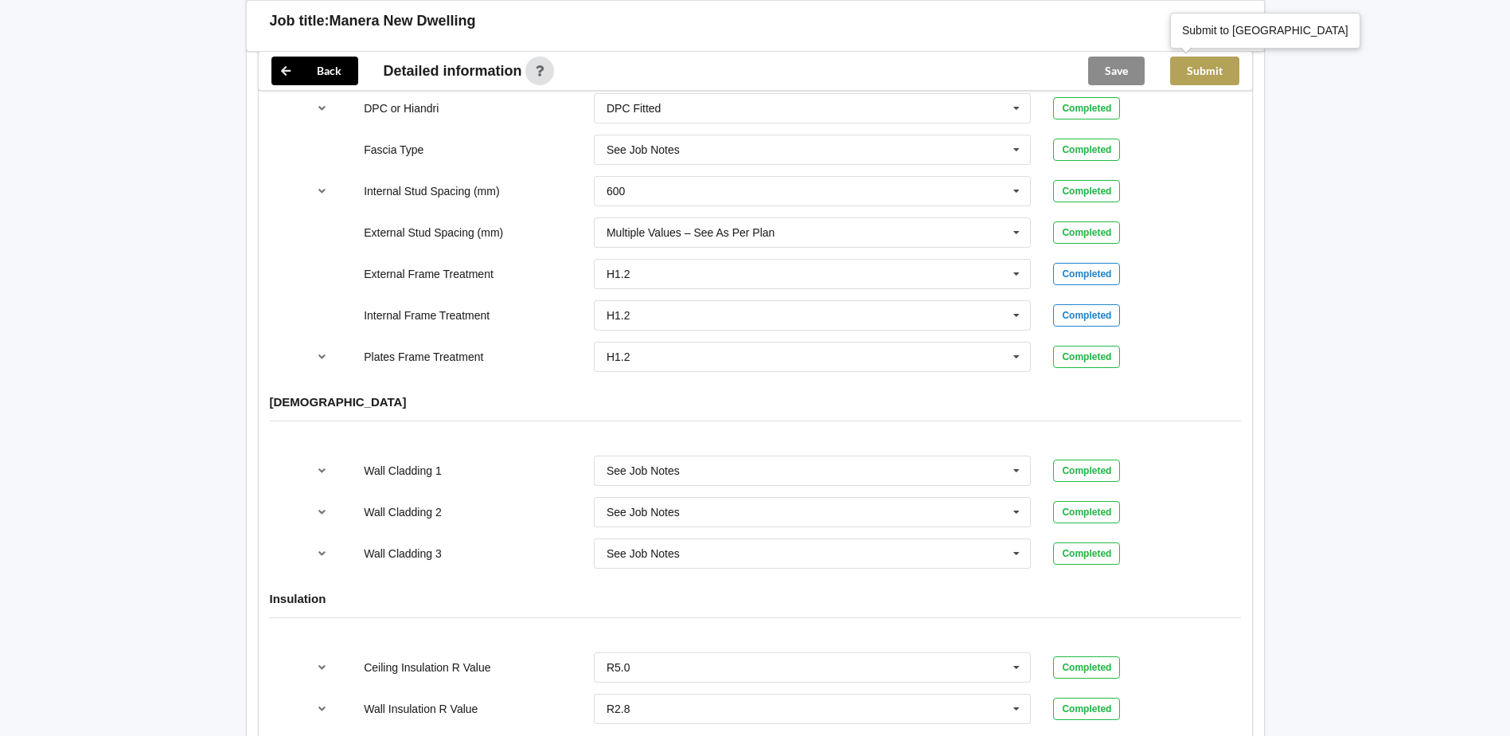
click at [1203, 72] on button "Submit" at bounding box center [1204, 71] width 69 height 29
